Goal: Go to known website: Go to known website

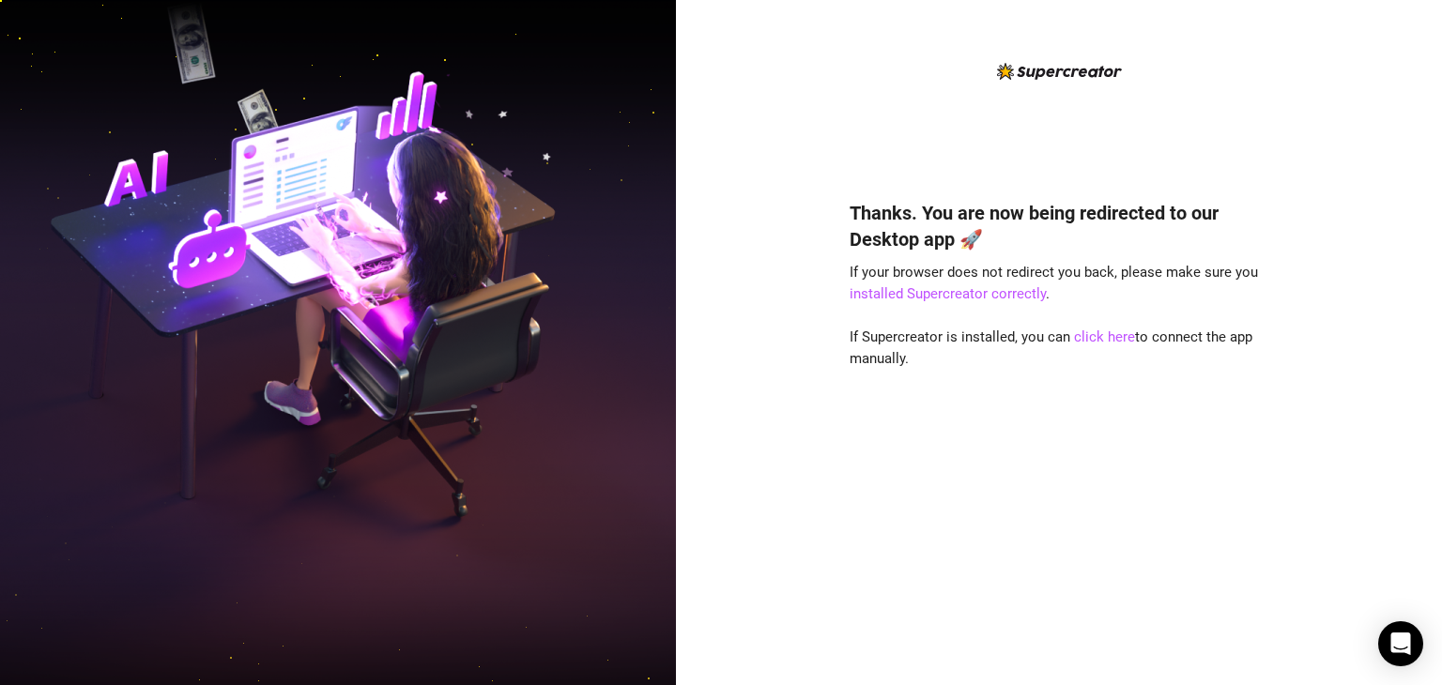
drag, startPoint x: 1433, startPoint y: 1, endPoint x: 696, endPoint y: 358, distance: 818.6
click at [682, 204] on div "Thanks. You are now being redirected to our Desktop app 🚀 If your browser does …" at bounding box center [1059, 342] width 766 height 685
click at [1093, 339] on link "click here" at bounding box center [1104, 337] width 61 height 17
click at [1082, 339] on link "click here" at bounding box center [1104, 337] width 61 height 17
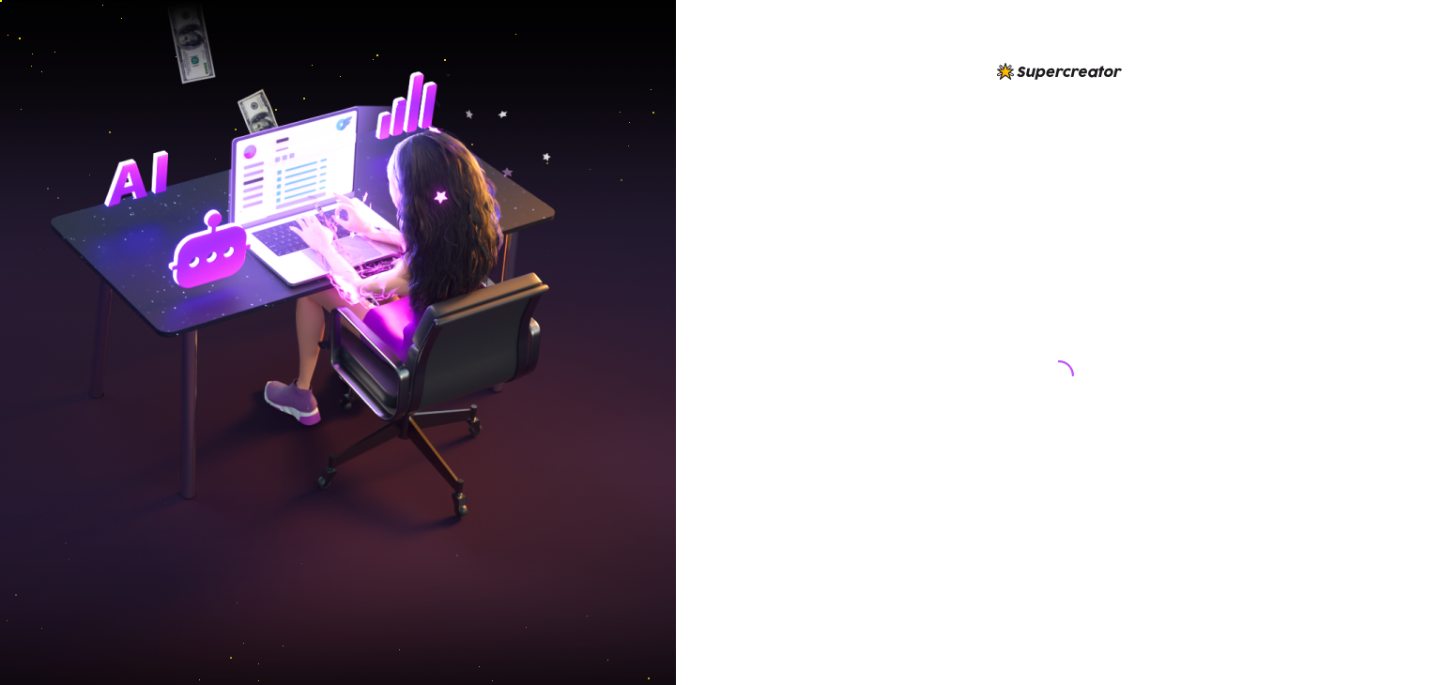
click at [1098, 407] on div at bounding box center [1058, 357] width 419 height 595
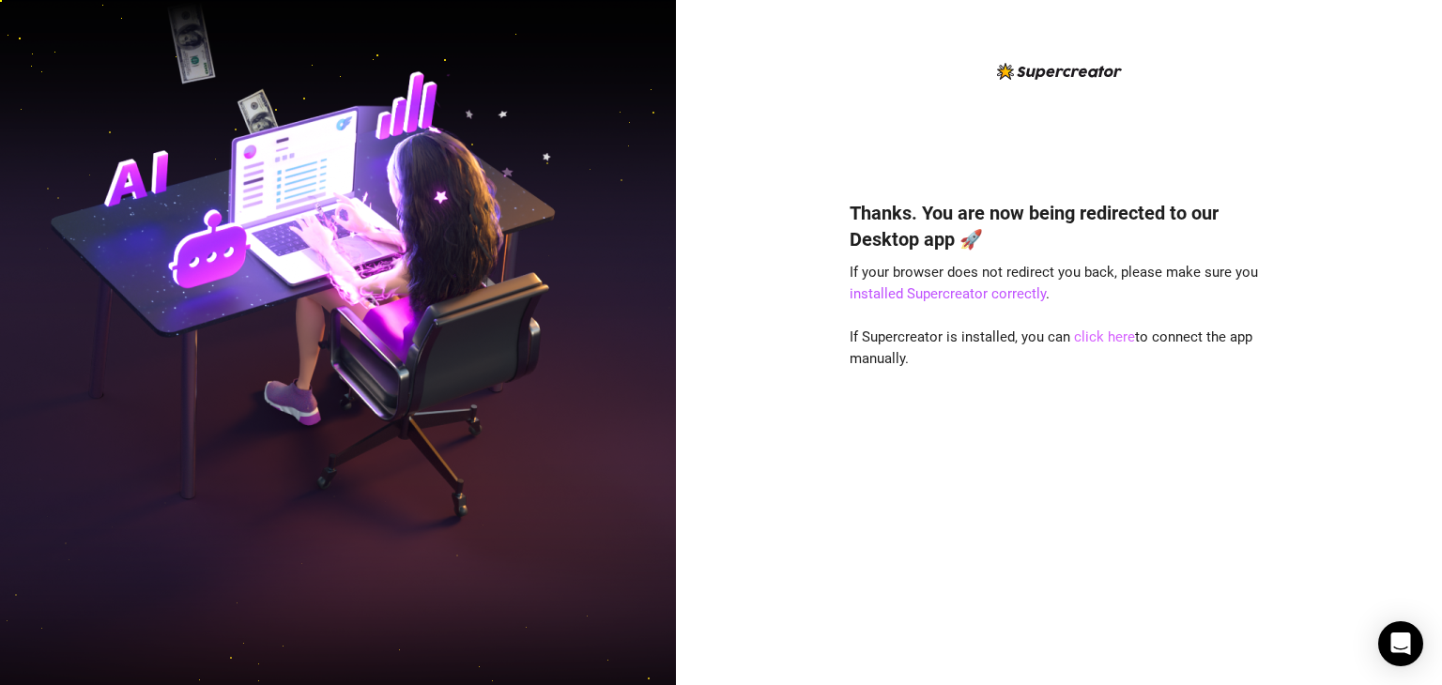
click at [1096, 339] on link "click here" at bounding box center [1104, 337] width 61 height 17
